Goal: Information Seeking & Learning: Learn about a topic

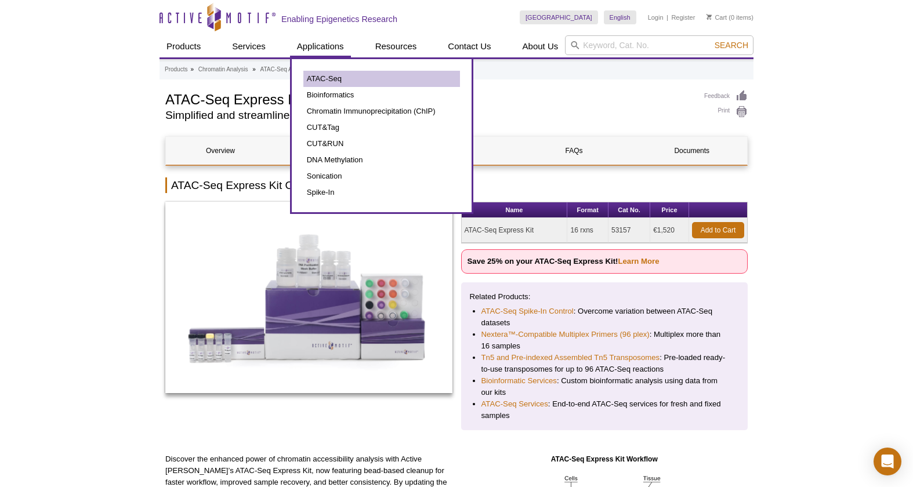
click at [327, 74] on link "ATAC-Seq" at bounding box center [382, 79] width 157 height 16
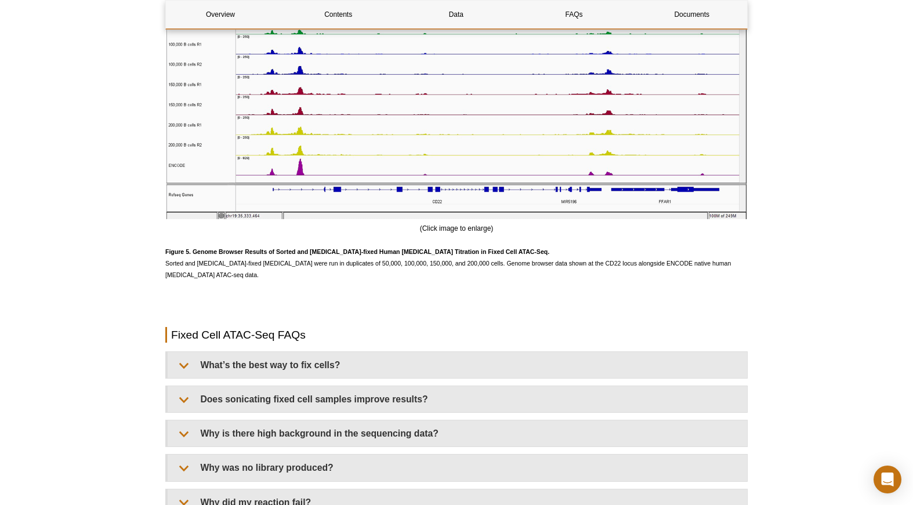
scroll to position [2740, 0]
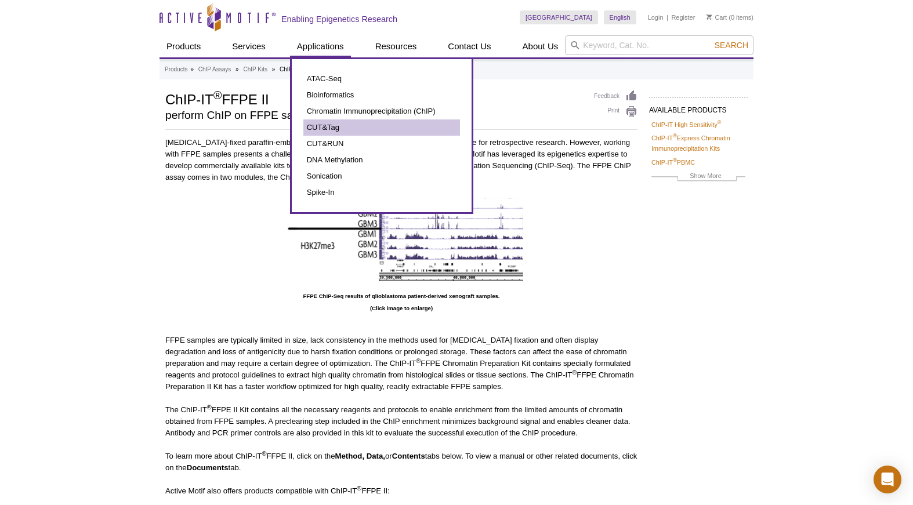
click at [342, 131] on link "CUT&Tag" at bounding box center [382, 128] width 157 height 16
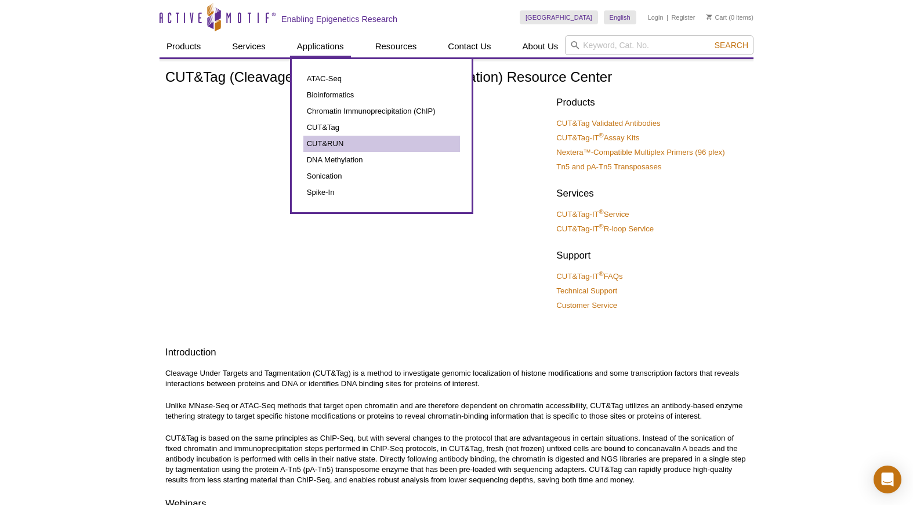
click at [346, 141] on link "CUT&RUN" at bounding box center [382, 144] width 157 height 16
